Goal: Task Accomplishment & Management: Use online tool/utility

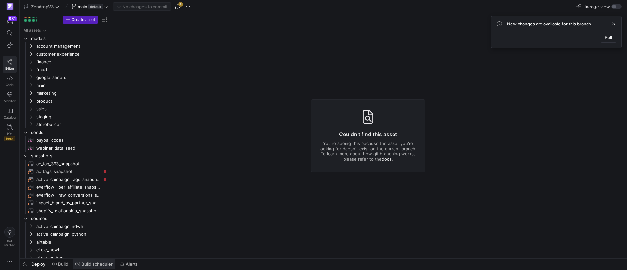
click at [97, 261] on span "Build scheduler" at bounding box center [96, 263] width 31 height 5
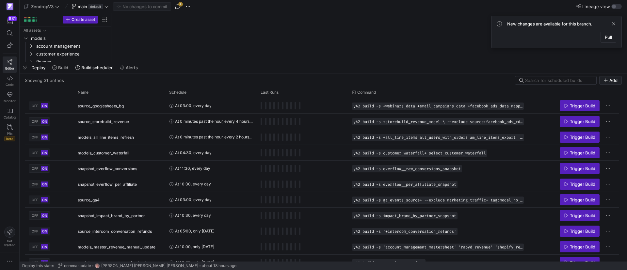
drag, startPoint x: 157, startPoint y: 149, endPoint x: 168, endPoint y: 61, distance: 89.4
click at [168, 61] on div at bounding box center [323, 62] width 607 height 3
click at [109, 89] on div "Name" at bounding box center [117, 92] width 79 height 7
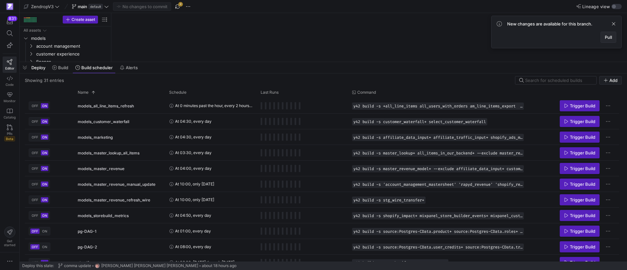
click at [614, 36] on span at bounding box center [607, 37] width 15 height 10
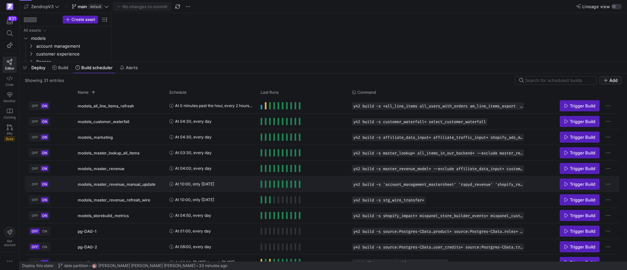
click at [564, 182] on icon "Press SPACE to select this row." at bounding box center [566, 184] width 5 height 5
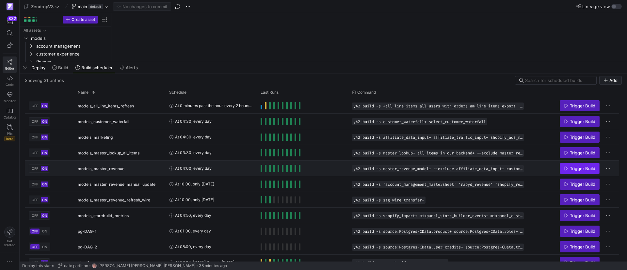
click at [579, 168] on span "Trigger Build" at bounding box center [581, 168] width 25 height 5
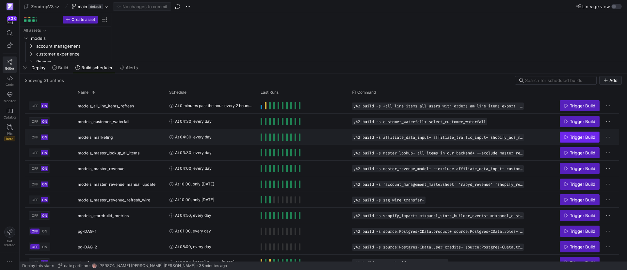
click at [576, 136] on span "Trigger Build" at bounding box center [581, 136] width 25 height 5
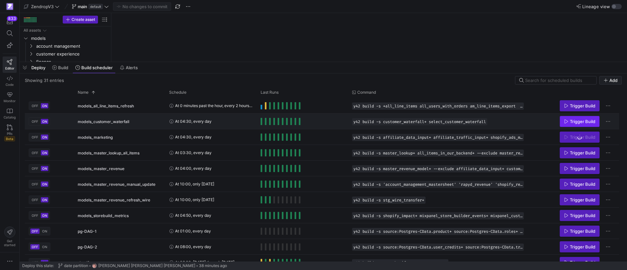
click at [578, 120] on span "Trigger Build" at bounding box center [581, 121] width 25 height 5
